Goal: Task Accomplishment & Management: Use online tool/utility

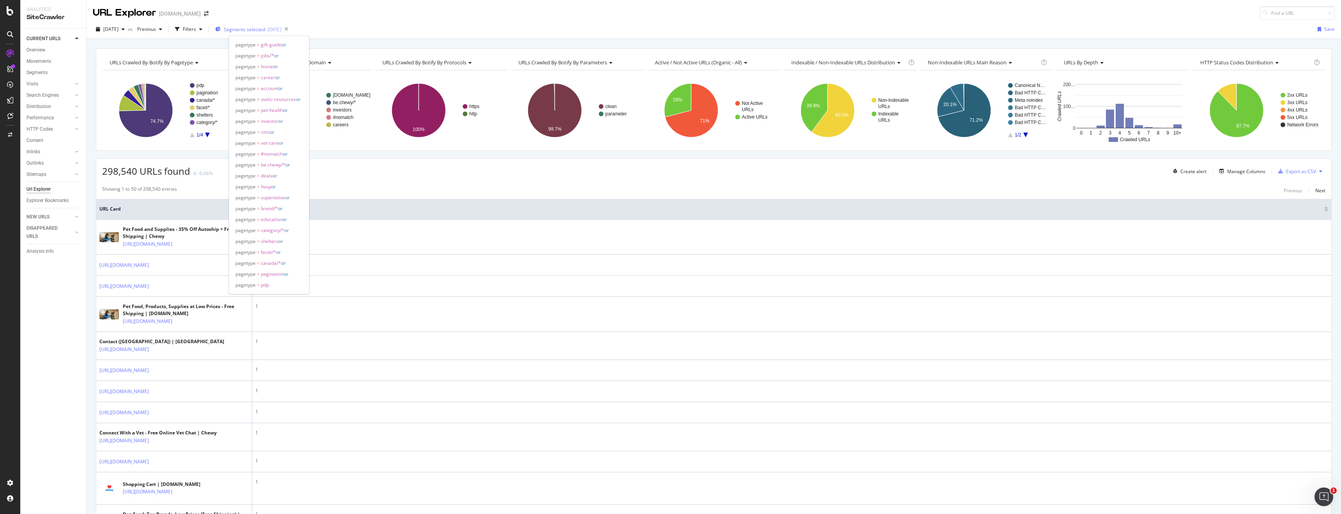
click at [265, 30] on span "Segments selected" at bounding box center [244, 29] width 41 height 7
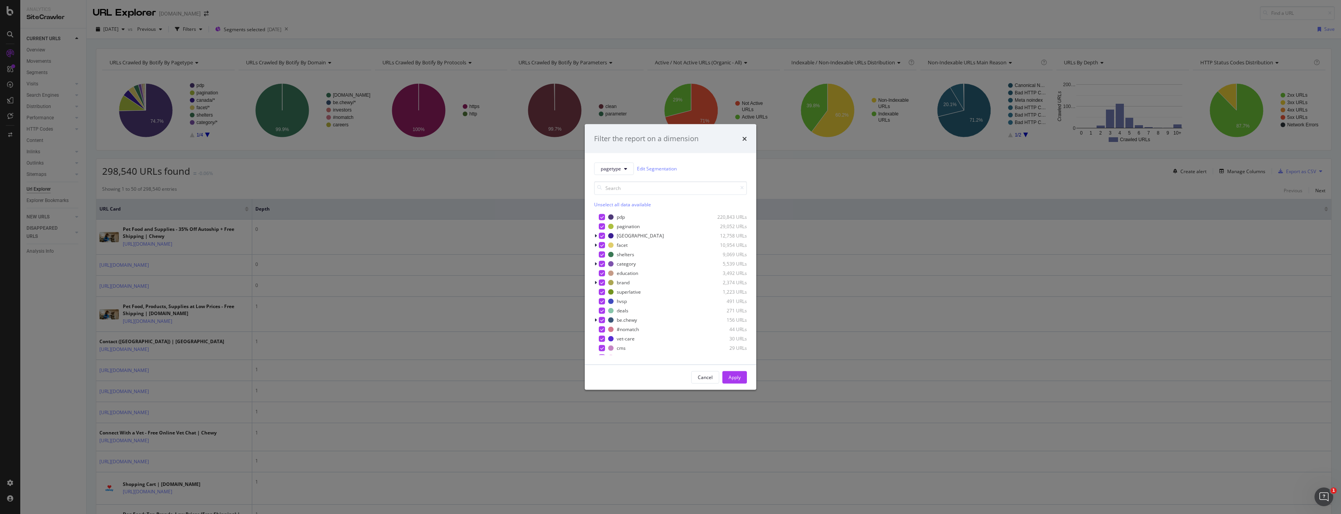
click at [605, 207] on div "Unselect all data available" at bounding box center [670, 204] width 153 height 7
click at [603, 292] on div "modal" at bounding box center [602, 292] width 6 height 6
click at [746, 380] on button "Apply" at bounding box center [734, 377] width 25 height 12
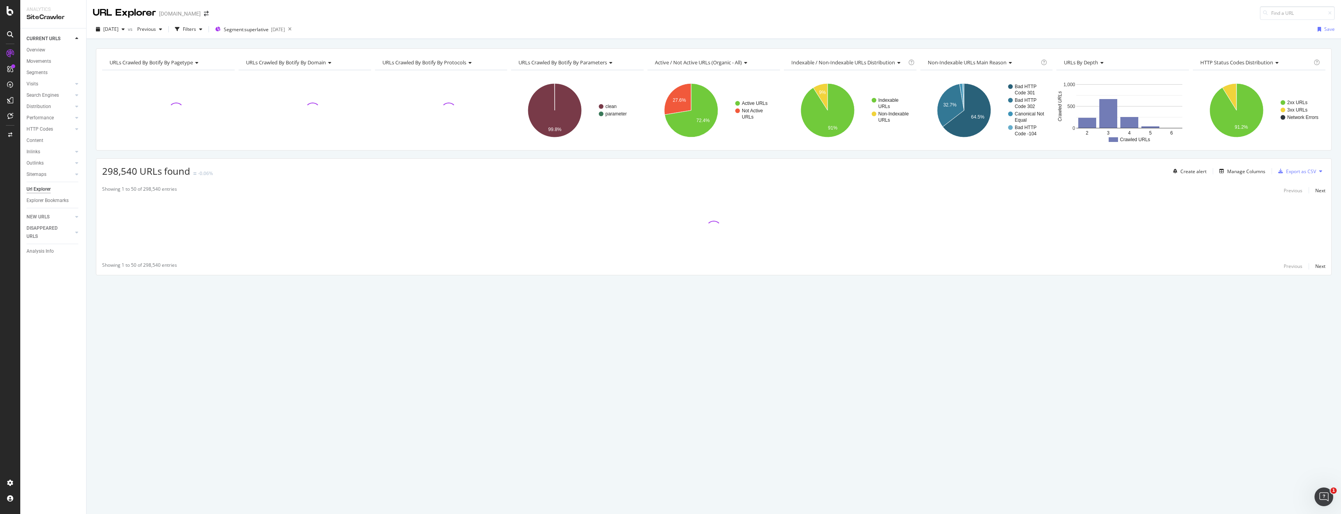
click at [1236, 176] on div "Create alert Manage Columns Export as CSV" at bounding box center [1248, 171] width 156 height 13
click at [1239, 172] on div "Manage Columns" at bounding box center [1246, 171] width 38 height 7
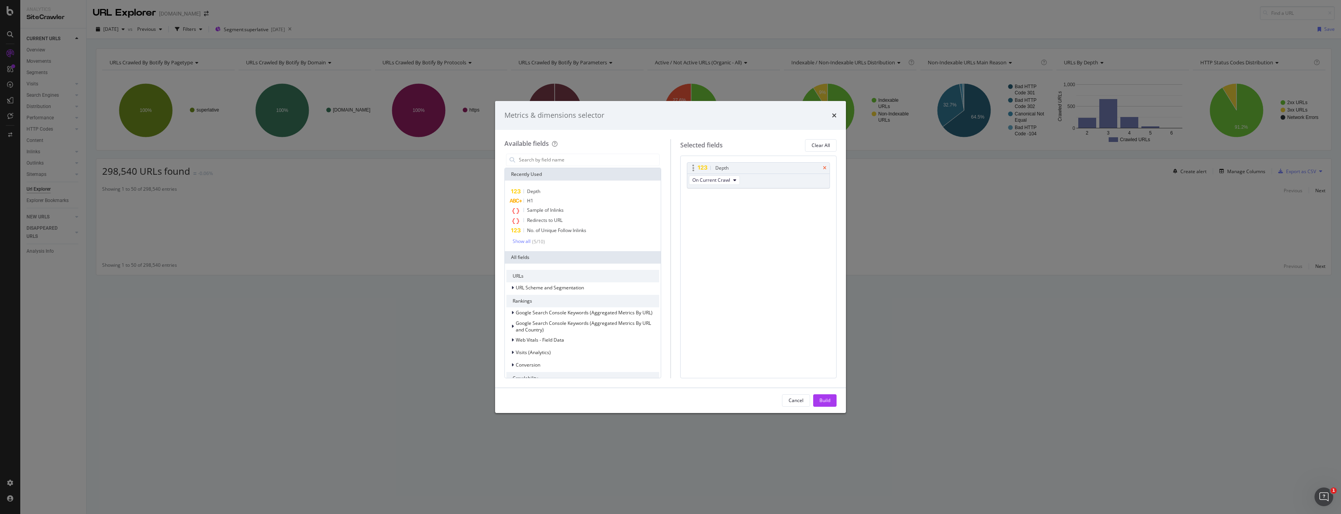
click at [824, 166] on icon "times" at bounding box center [825, 168] width 4 height 5
click at [605, 161] on input "modal" at bounding box center [588, 160] width 141 height 12
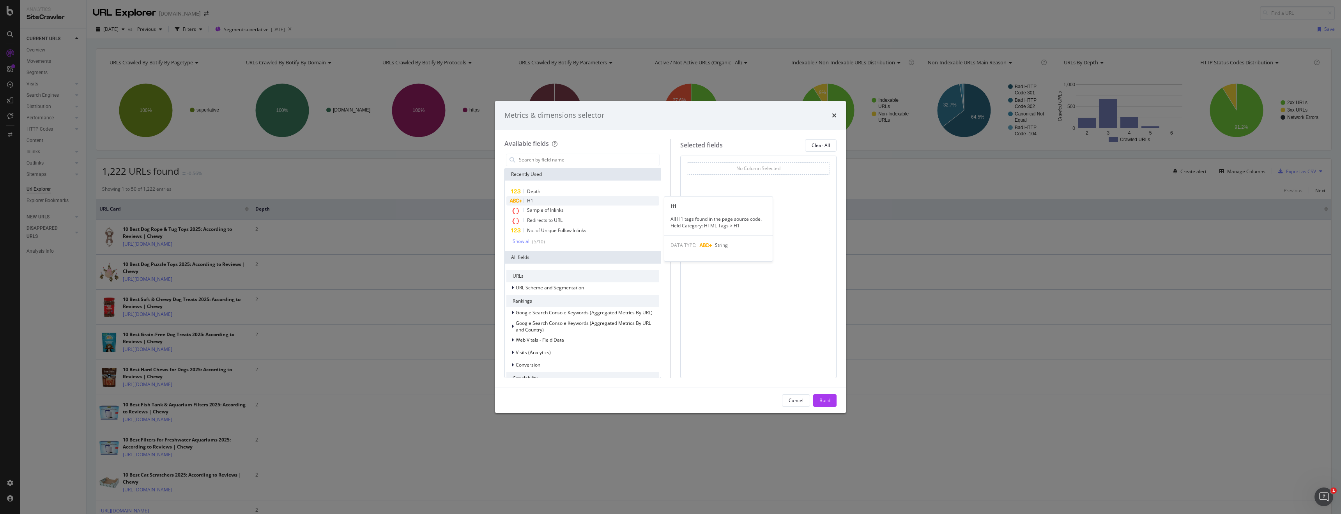
click at [591, 198] on div "H1" at bounding box center [582, 200] width 153 height 9
click at [595, 163] on input "modal" at bounding box center [588, 160] width 141 height 12
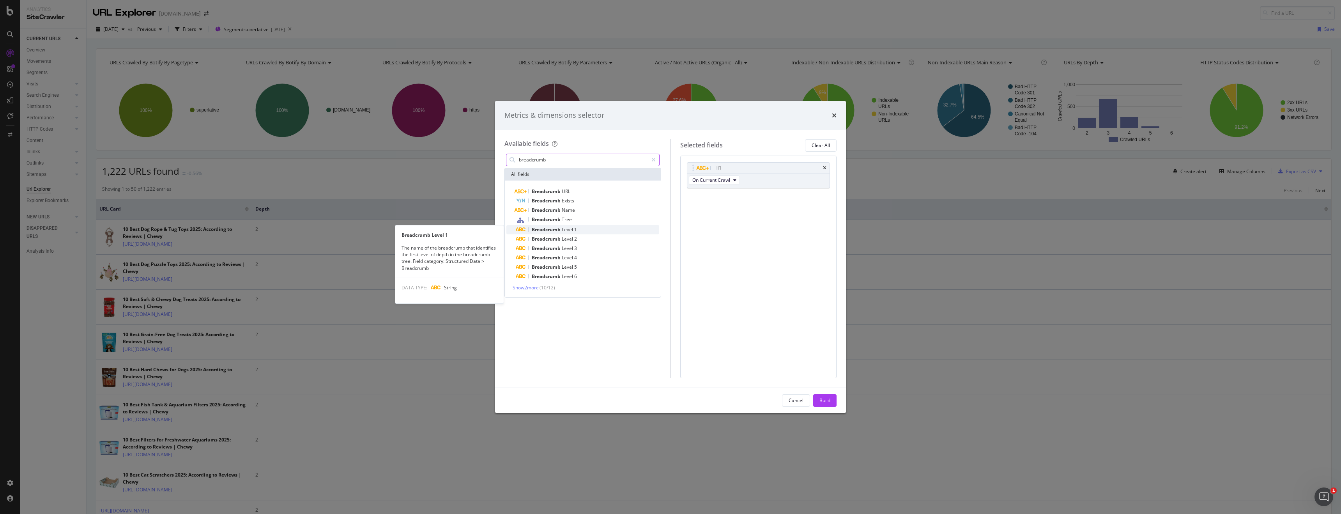
type input "breadcrumb"
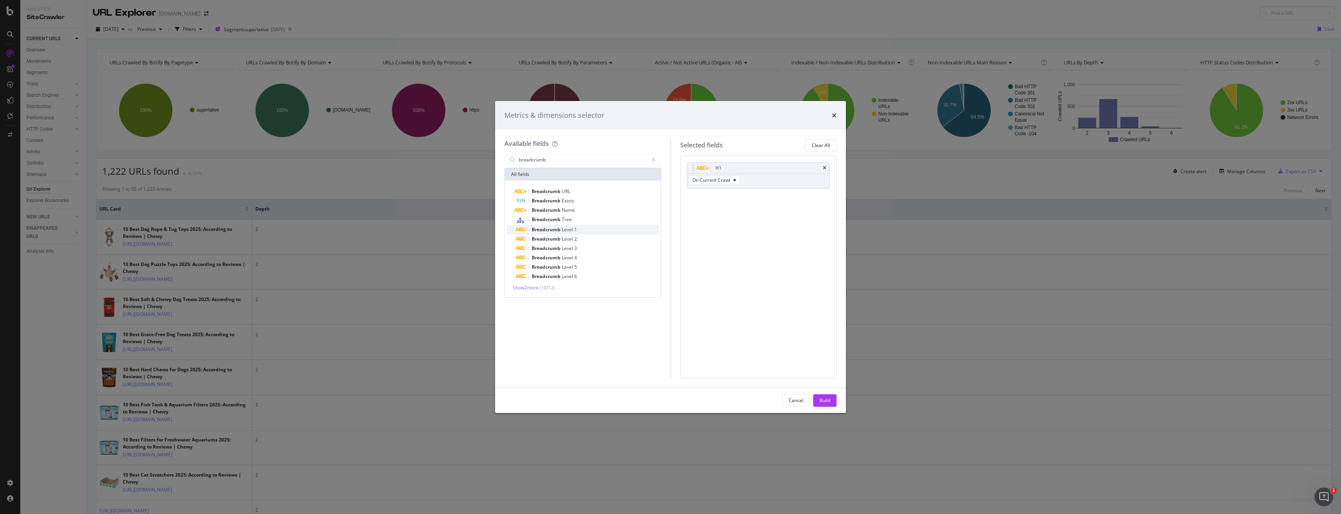
click at [593, 231] on div "Breadcrumb Level 1" at bounding box center [587, 229] width 143 height 9
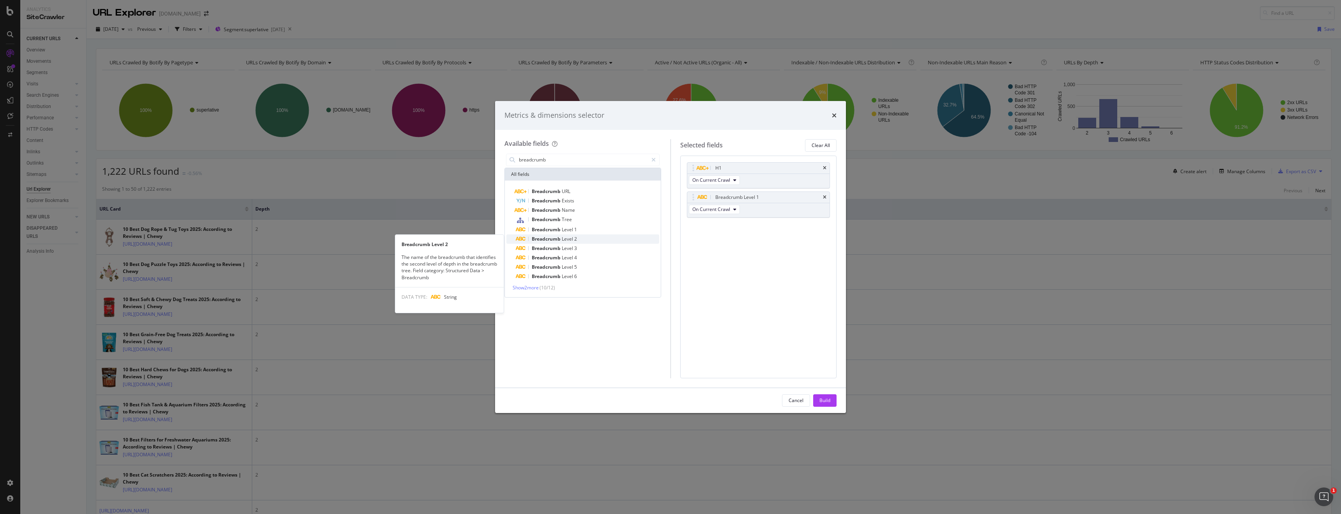
click at [589, 240] on div "Breadcrumb Level 2" at bounding box center [587, 238] width 143 height 9
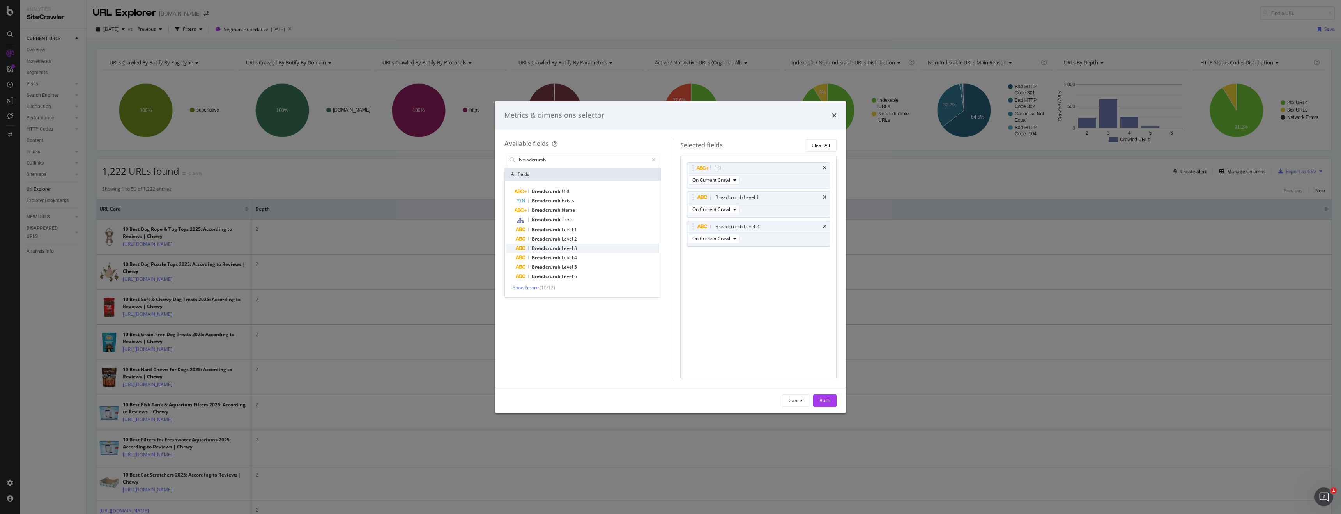
click at [589, 246] on div "Breadcrumb Level 3" at bounding box center [587, 248] width 143 height 9
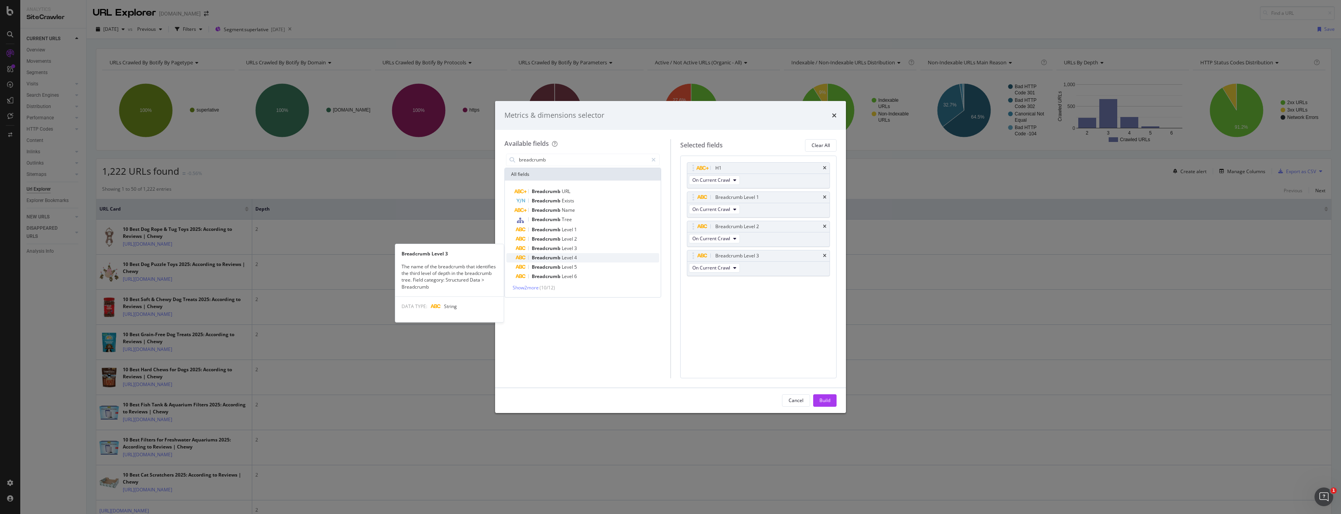
click at [589, 256] on div "Breadcrumb Level 4" at bounding box center [587, 257] width 143 height 9
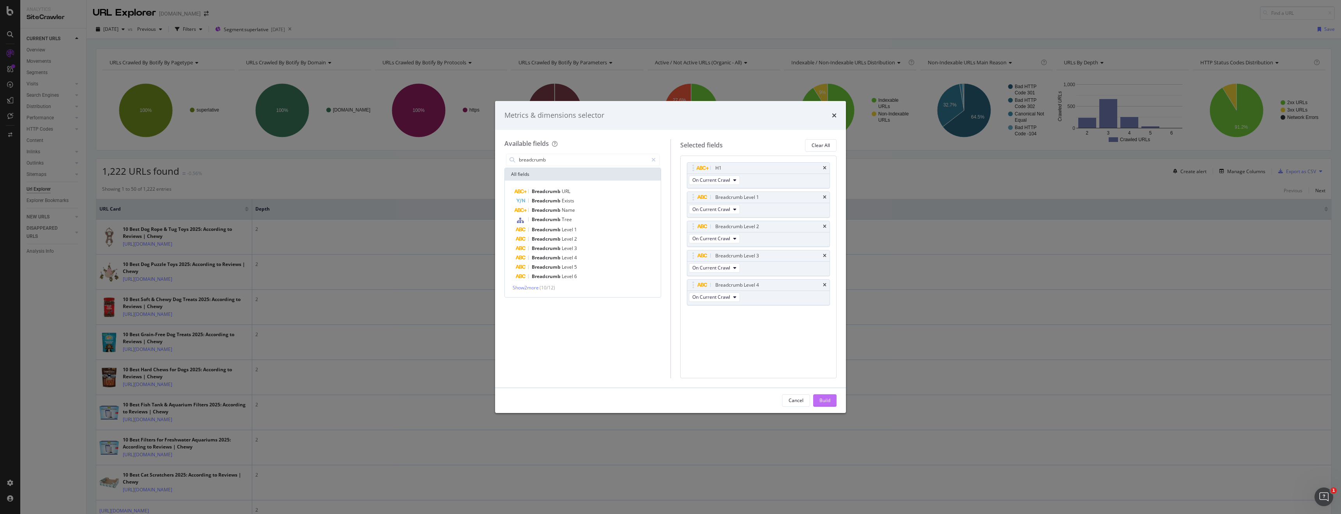
click at [822, 402] on div "Build" at bounding box center [825, 400] width 11 height 7
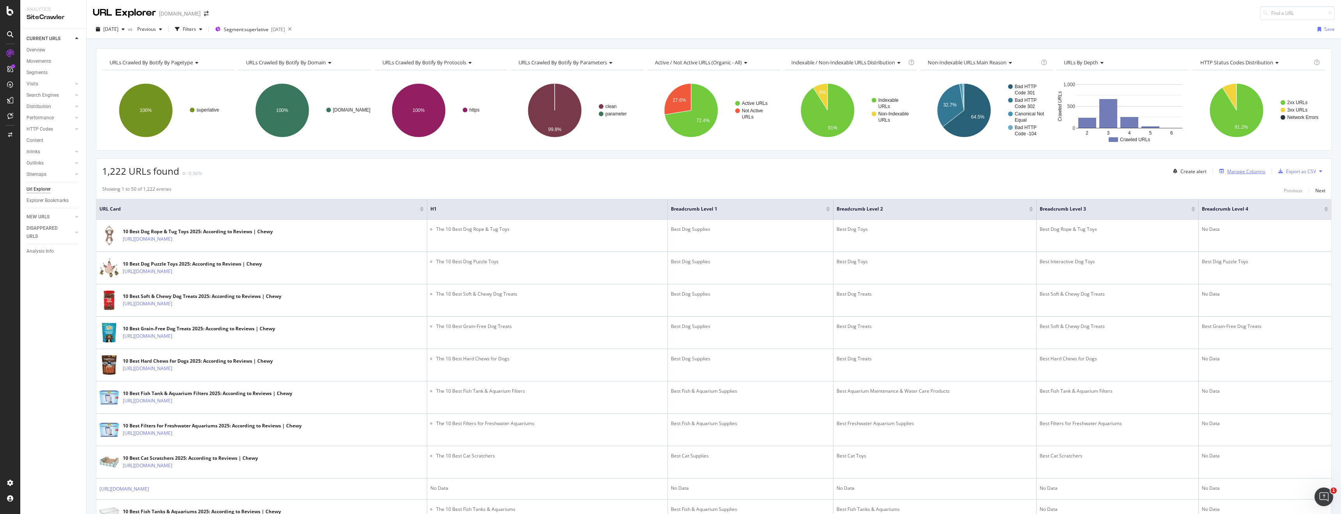
click at [1257, 172] on div "Manage Columns" at bounding box center [1246, 171] width 38 height 7
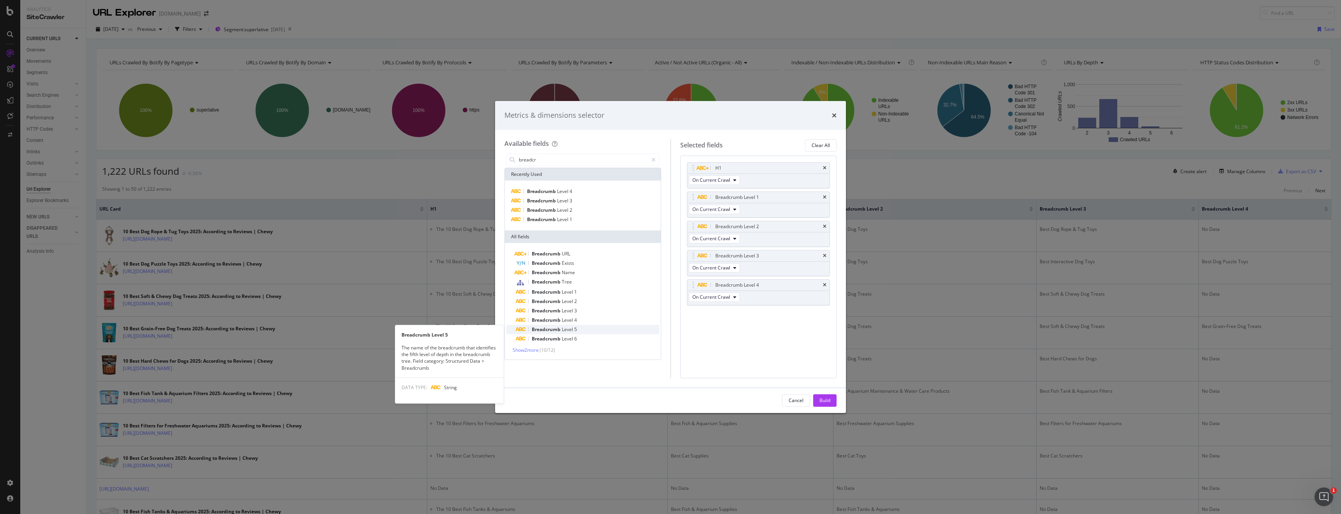
type input "breadcr"
click at [593, 329] on div "Breadcrumb Level 5" at bounding box center [587, 329] width 143 height 9
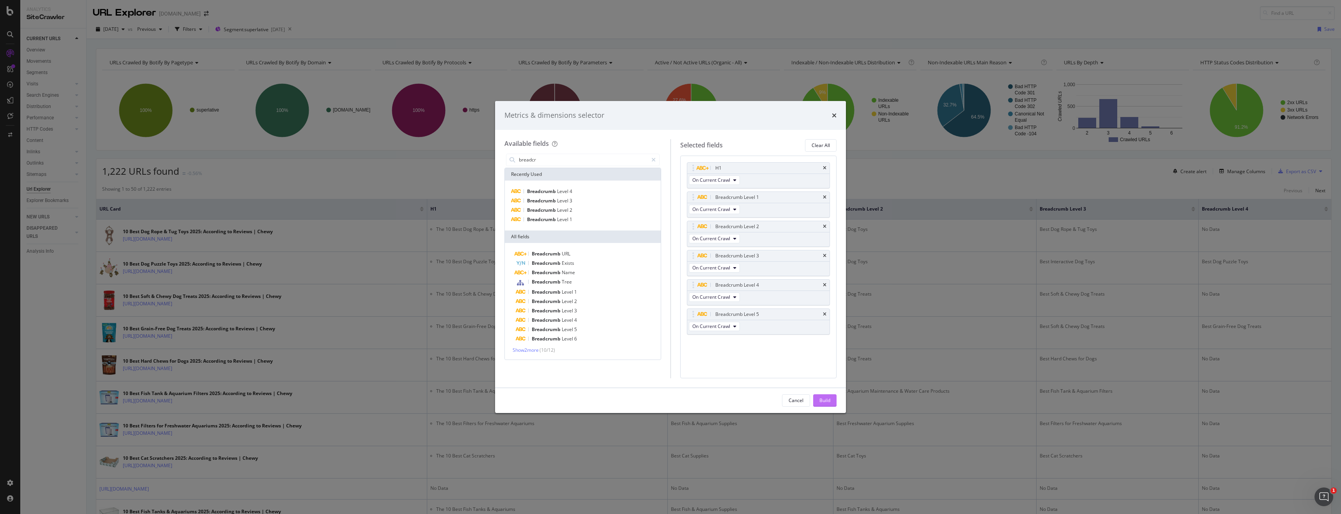
click at [820, 404] on div "Build" at bounding box center [825, 401] width 11 height 12
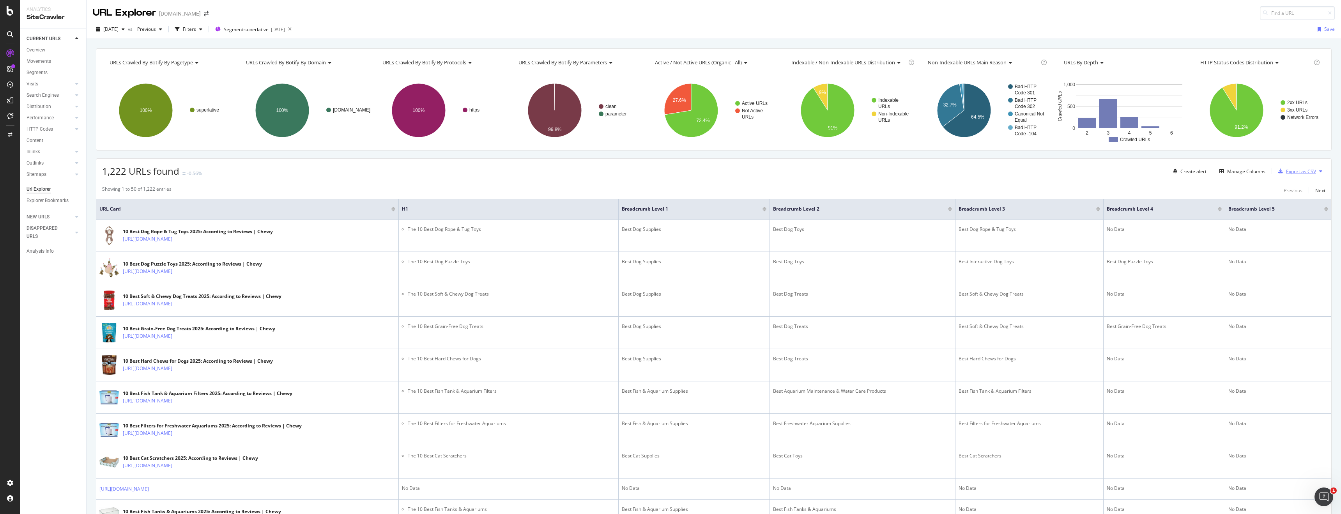
click at [1307, 174] on div "Export as CSV" at bounding box center [1295, 171] width 41 height 12
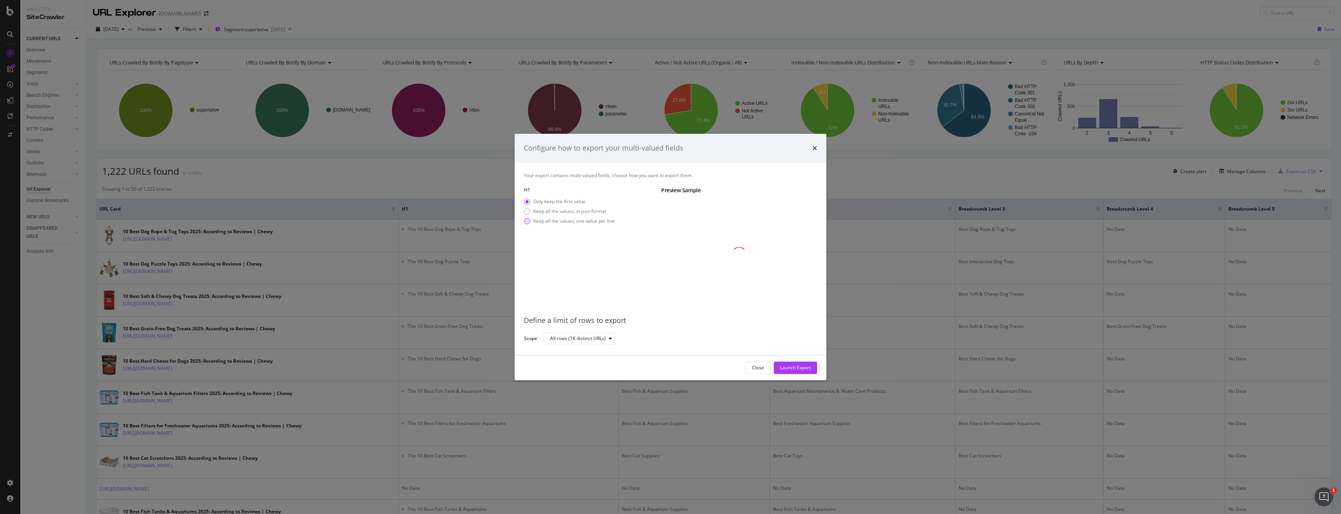
click at [558, 223] on div "Keep all the values, one value per line" at bounding box center [573, 221] width 81 height 7
click at [792, 371] on div "Launch Export" at bounding box center [795, 368] width 31 height 12
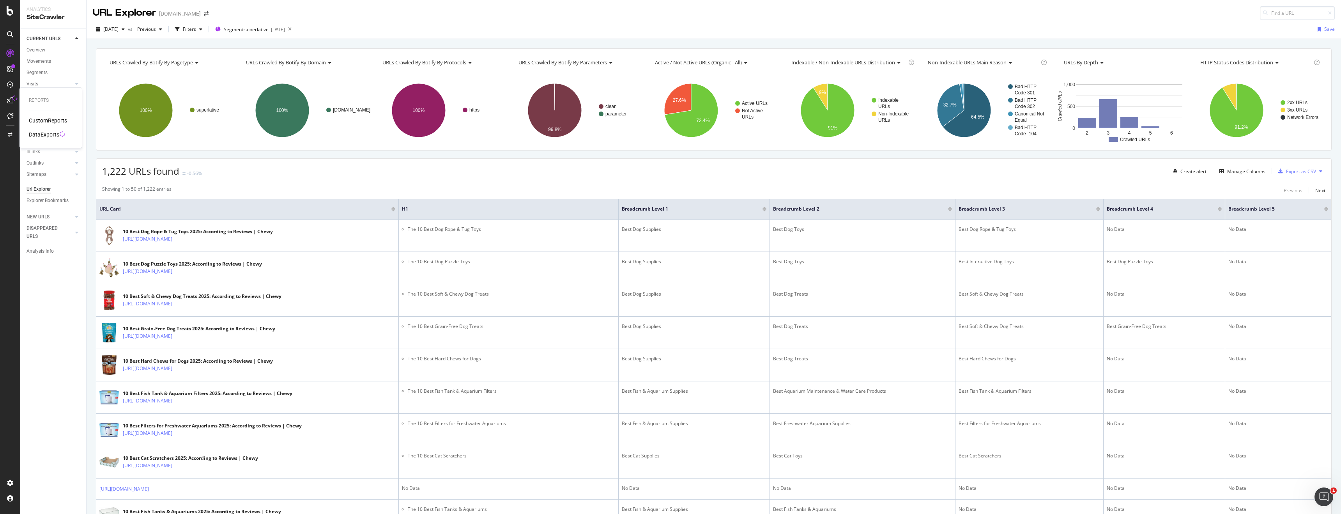
click at [46, 133] on div "DataExports" at bounding box center [44, 135] width 30 height 8
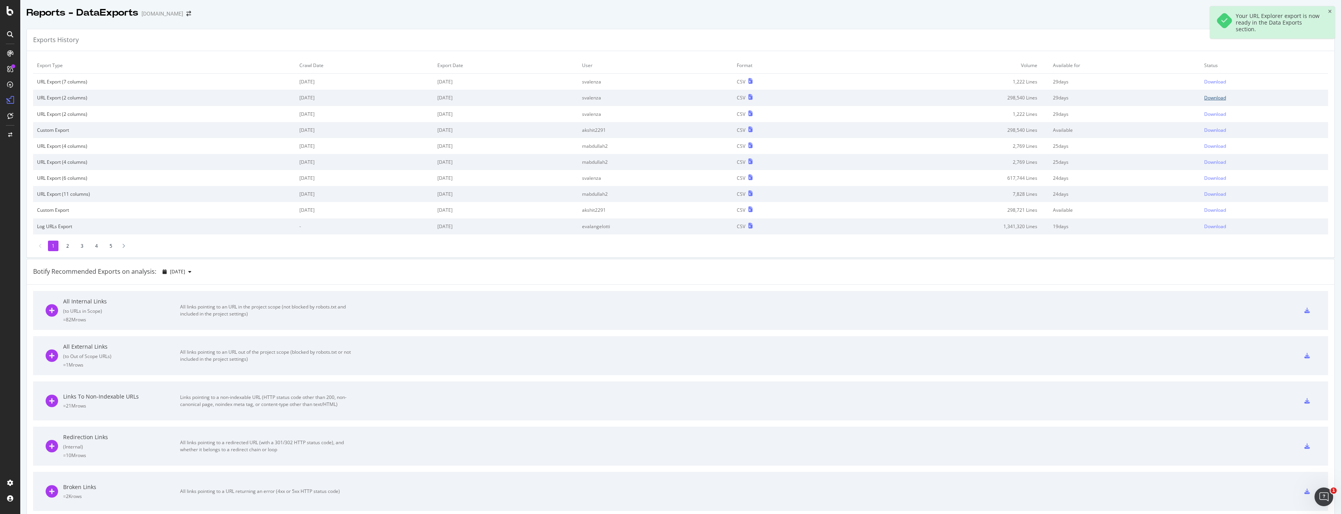
click at [1220, 100] on div "Download" at bounding box center [1215, 97] width 22 height 7
click at [1226, 83] on div "Download" at bounding box center [1215, 81] width 22 height 7
